Goal: Task Accomplishment & Management: Manage account settings

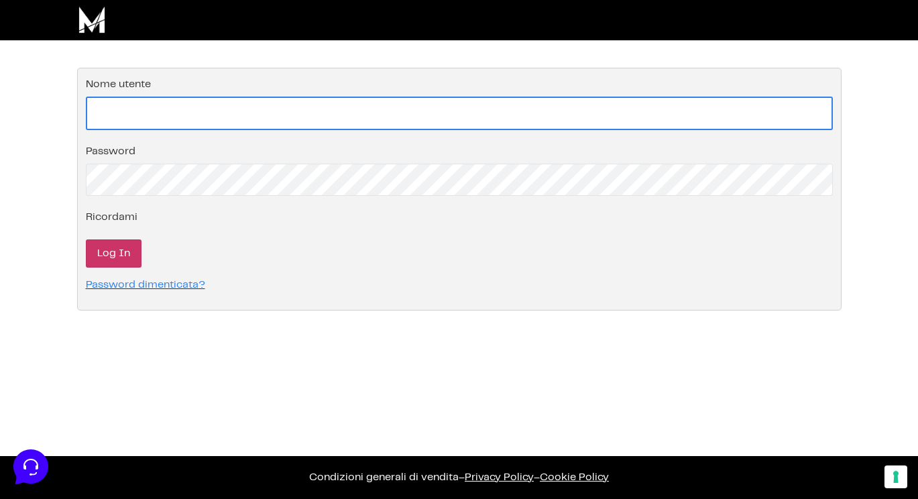
type input "[EMAIL_ADDRESS][DOMAIN_NAME]"
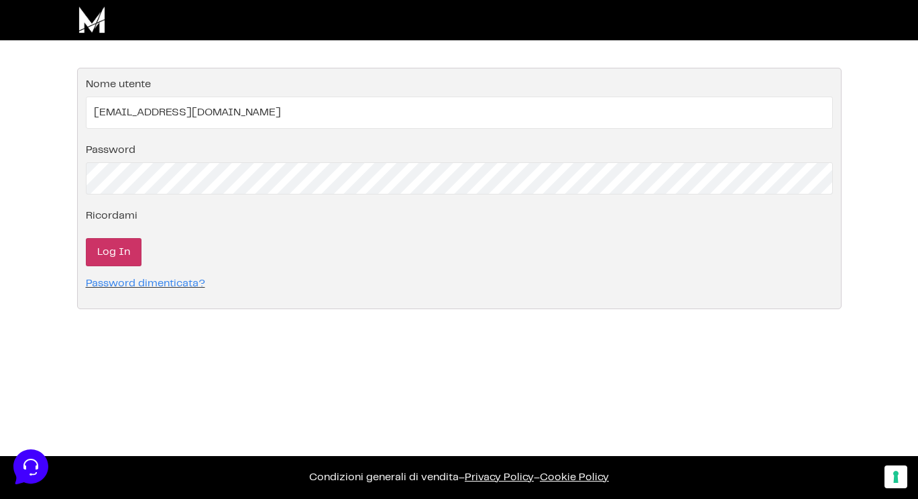
click at [103, 260] on input "Log In" at bounding box center [114, 252] width 56 height 28
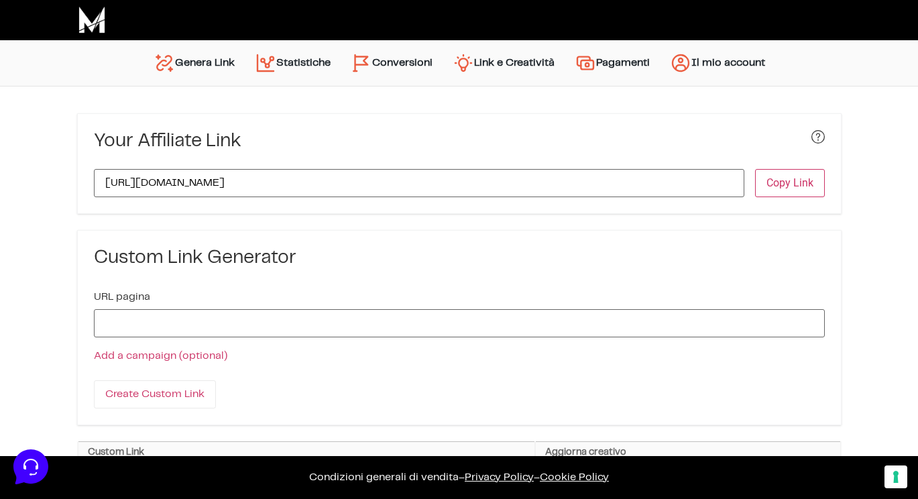
click at [391, 60] on link "Conversioni" at bounding box center [392, 63] width 102 height 32
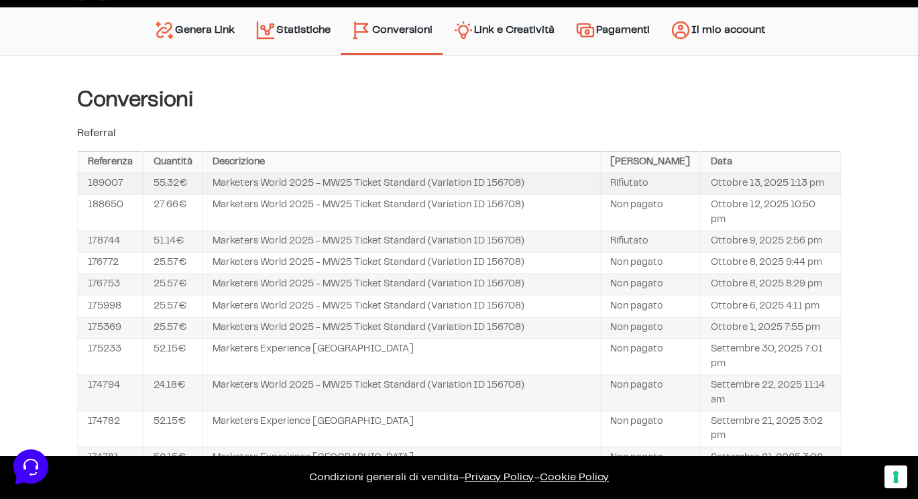
scroll to position [38, 0]
